Goal: Navigation & Orientation: Find specific page/section

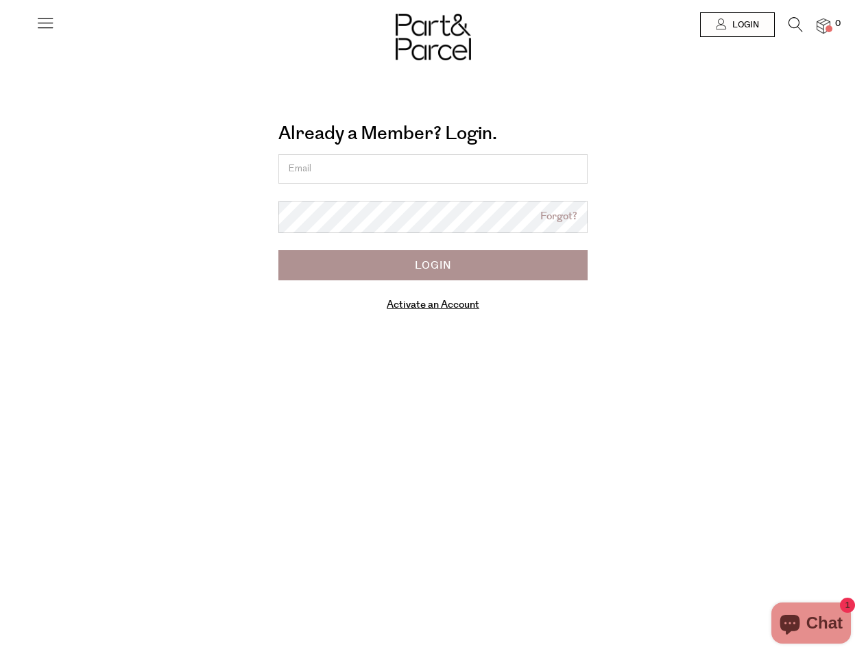
click at [433, 329] on div "Already a Member? Login. Forgot? Forgot? Login Activate an Account Manage subsc…" at bounding box center [433, 220] width 761 height 219
click at [45, 28] on icon at bounding box center [45, 22] width 19 height 19
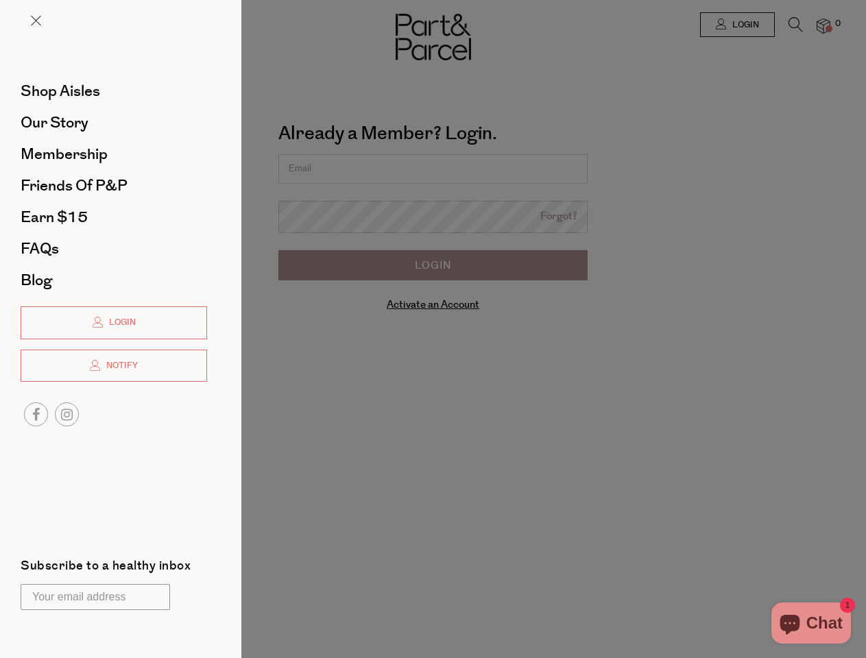
click at [736, 25] on div at bounding box center [433, 329] width 866 height 658
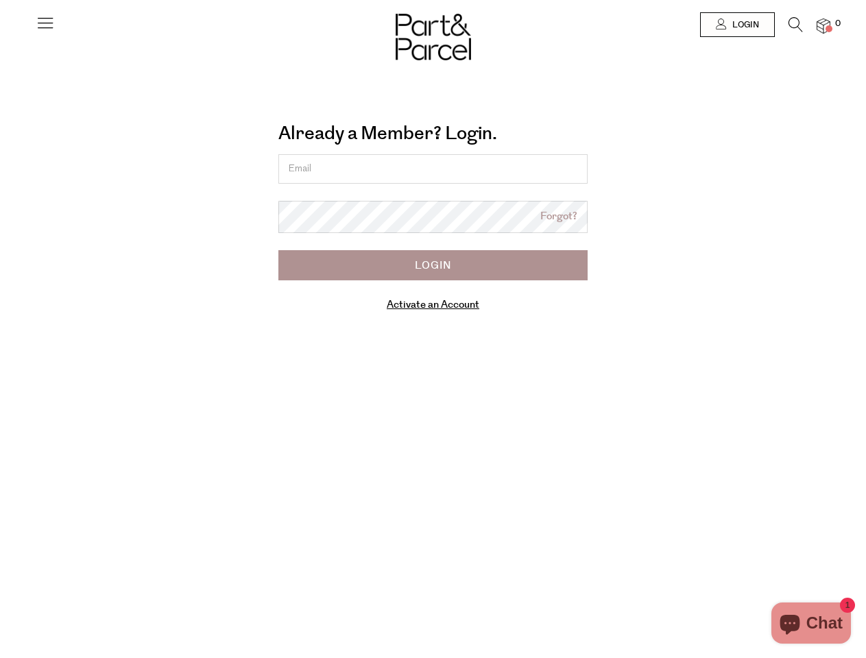
click at [795, 28] on icon at bounding box center [795, 24] width 14 height 15
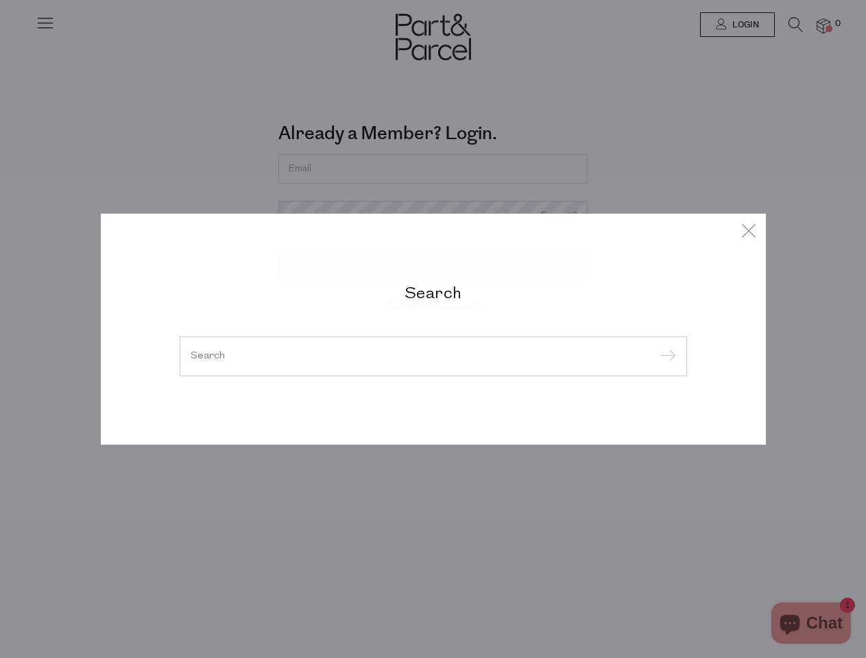
click at [823, 25] on div "Search" at bounding box center [433, 329] width 802 height 658
click at [0, 329] on div "Search" at bounding box center [433, 329] width 866 height 658
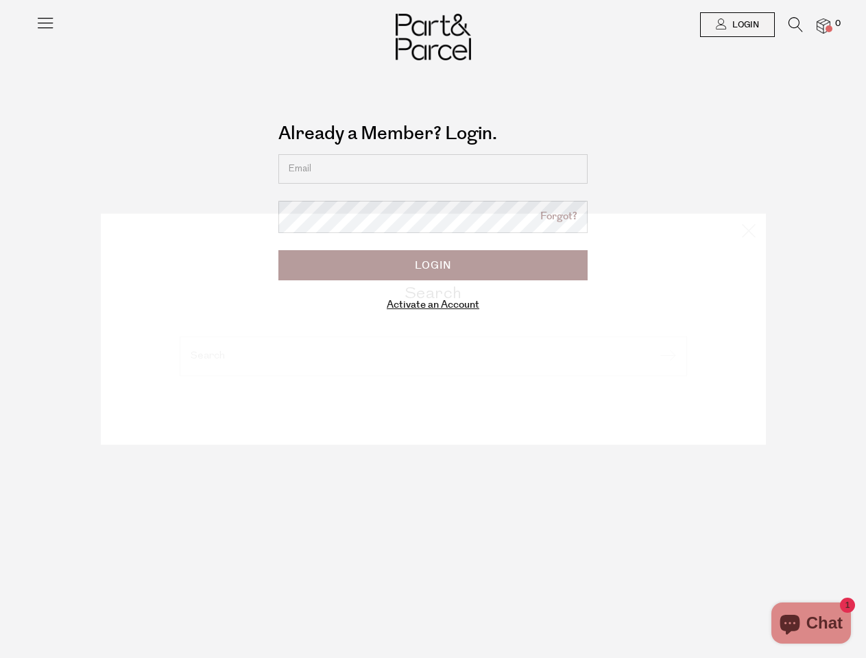
click at [0, 34] on div at bounding box center [433, 24] width 866 height 49
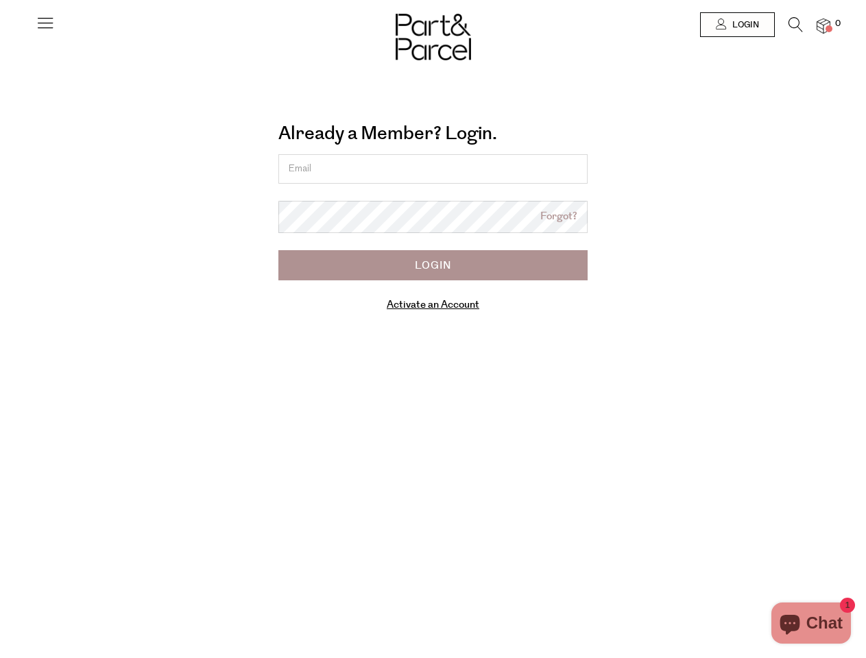
click at [0, 173] on body "Ready to stock up? Close No items in your parcel. Loading Join to Save on this …" at bounding box center [433, 446] width 866 height 893
click at [0, 329] on body "Ready to stock up? Close No items in your parcel. Loading Join to Save on this …" at bounding box center [433, 446] width 866 height 893
click at [0, 31] on div at bounding box center [433, 24] width 866 height 49
